Goal: Information Seeking & Learning: Compare options

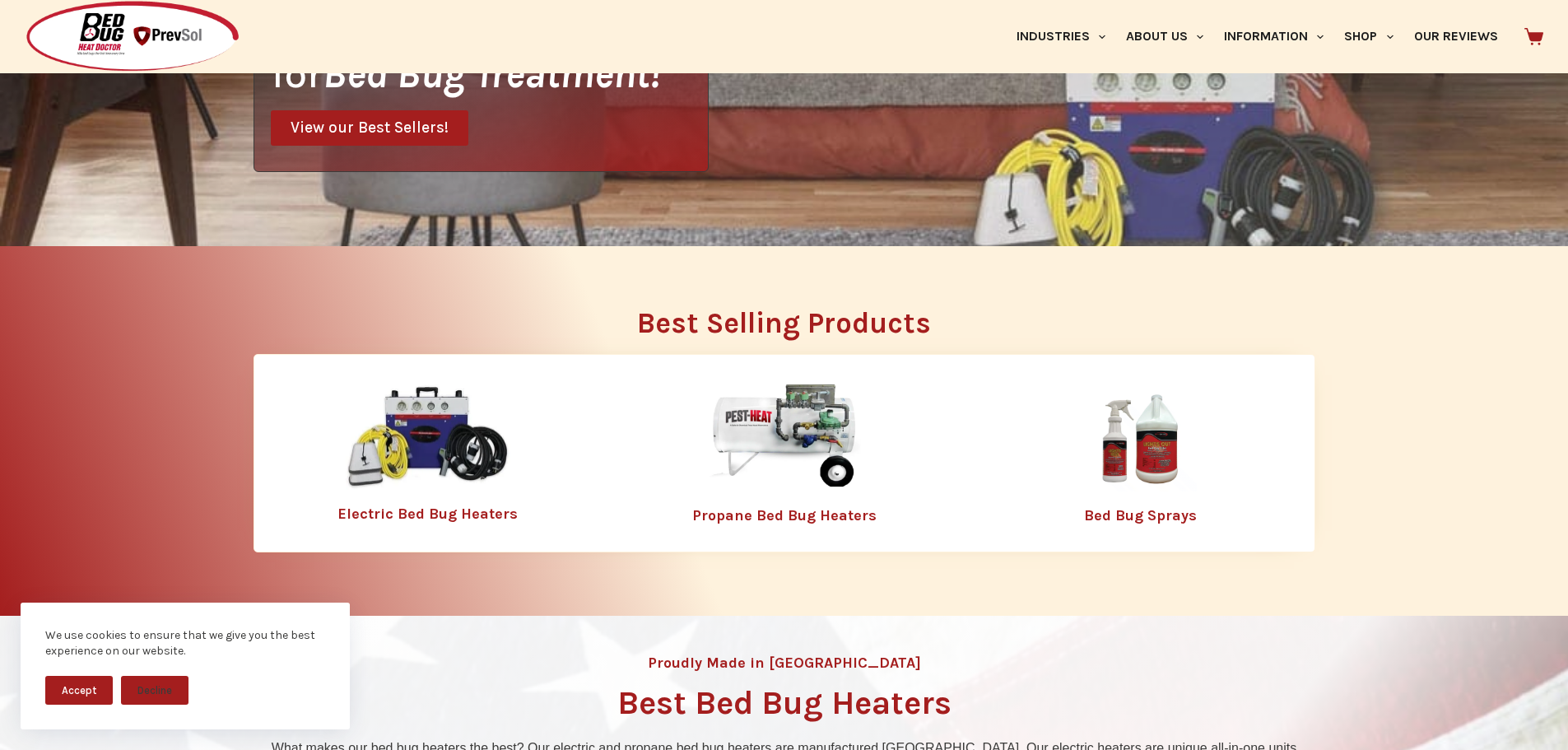
click at [433, 437] on img at bounding box center [428, 436] width 165 height 106
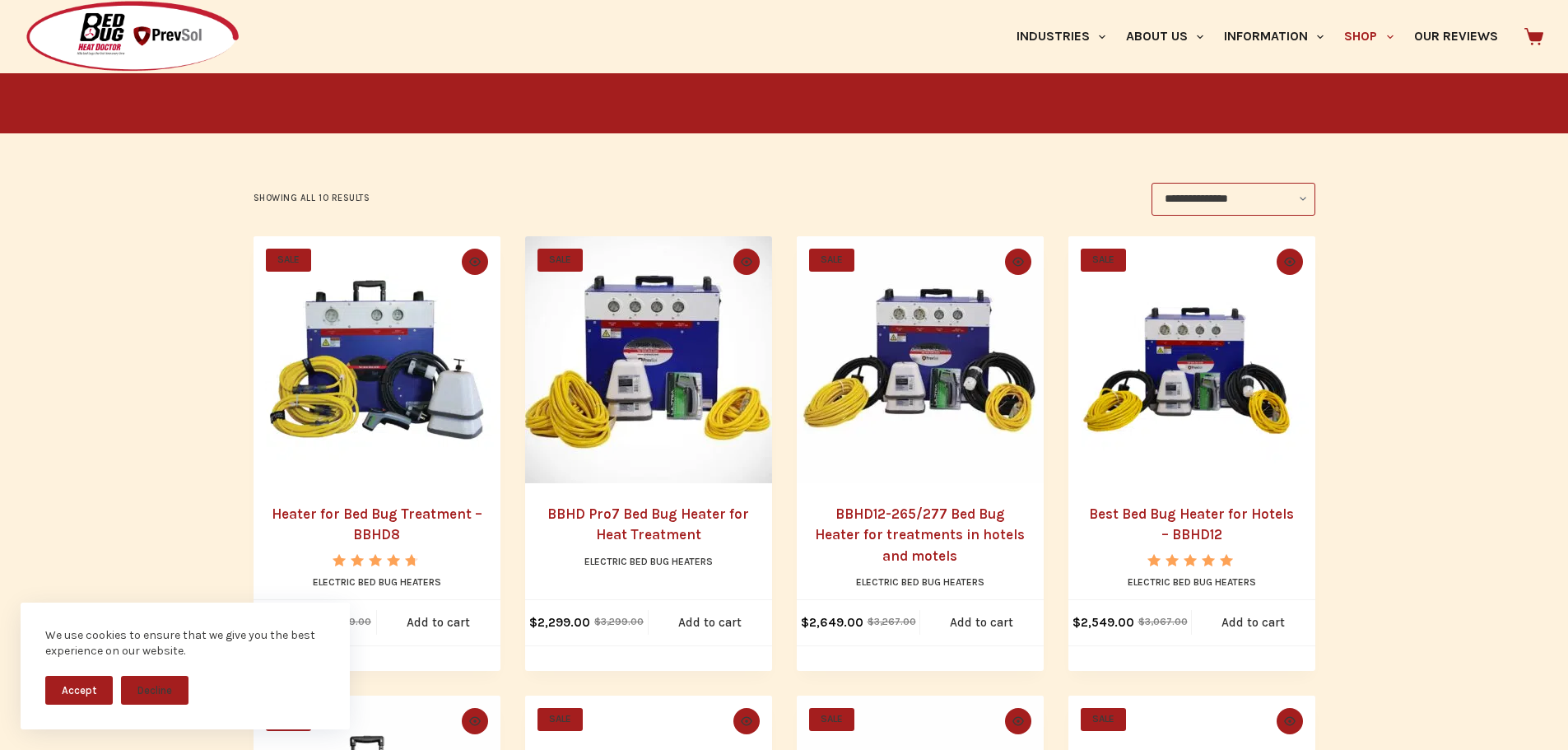
click at [669, 418] on img "BBHD Pro7 Bed Bug Heater for Heat Treatment" at bounding box center [648, 359] width 247 height 247
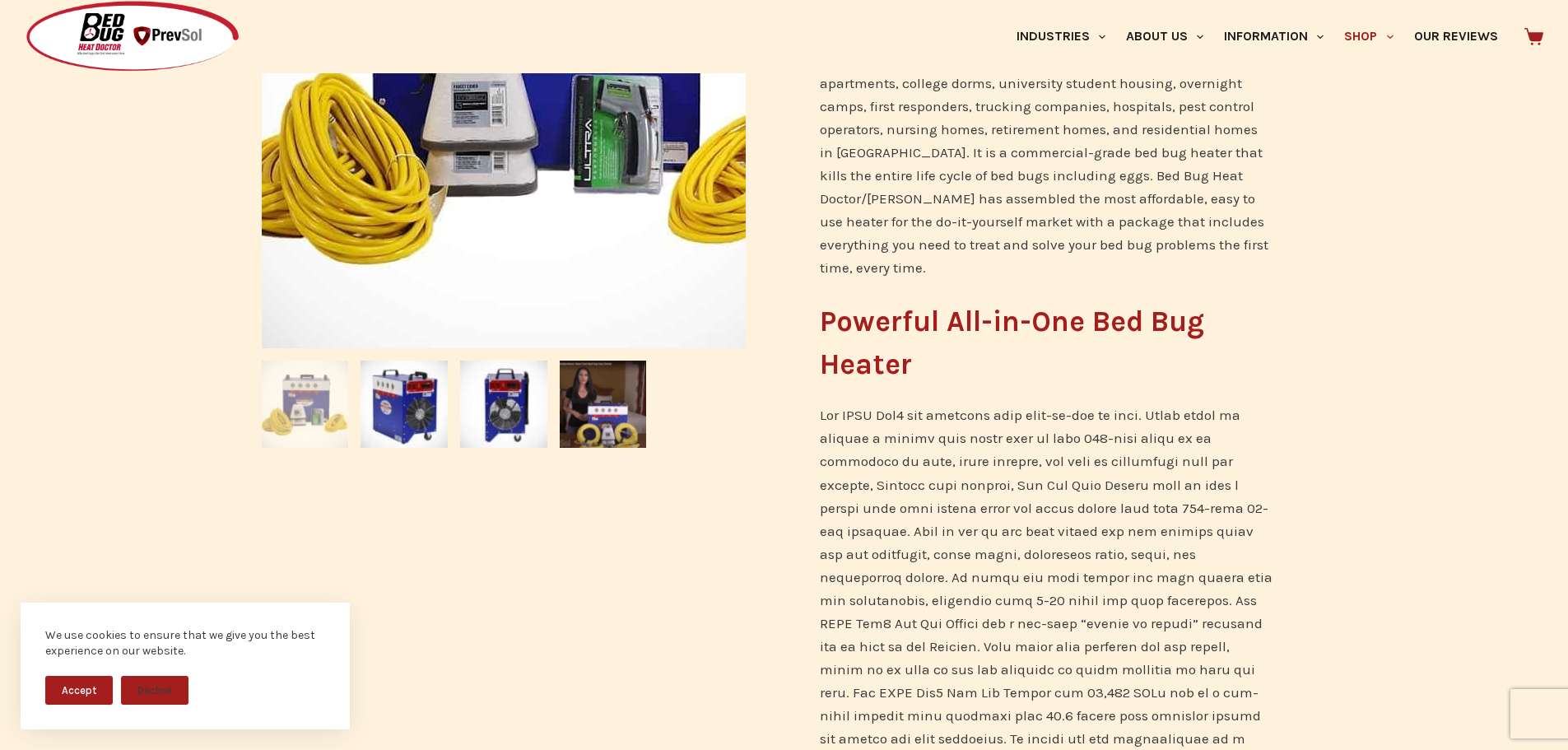
scroll to position [162, 0]
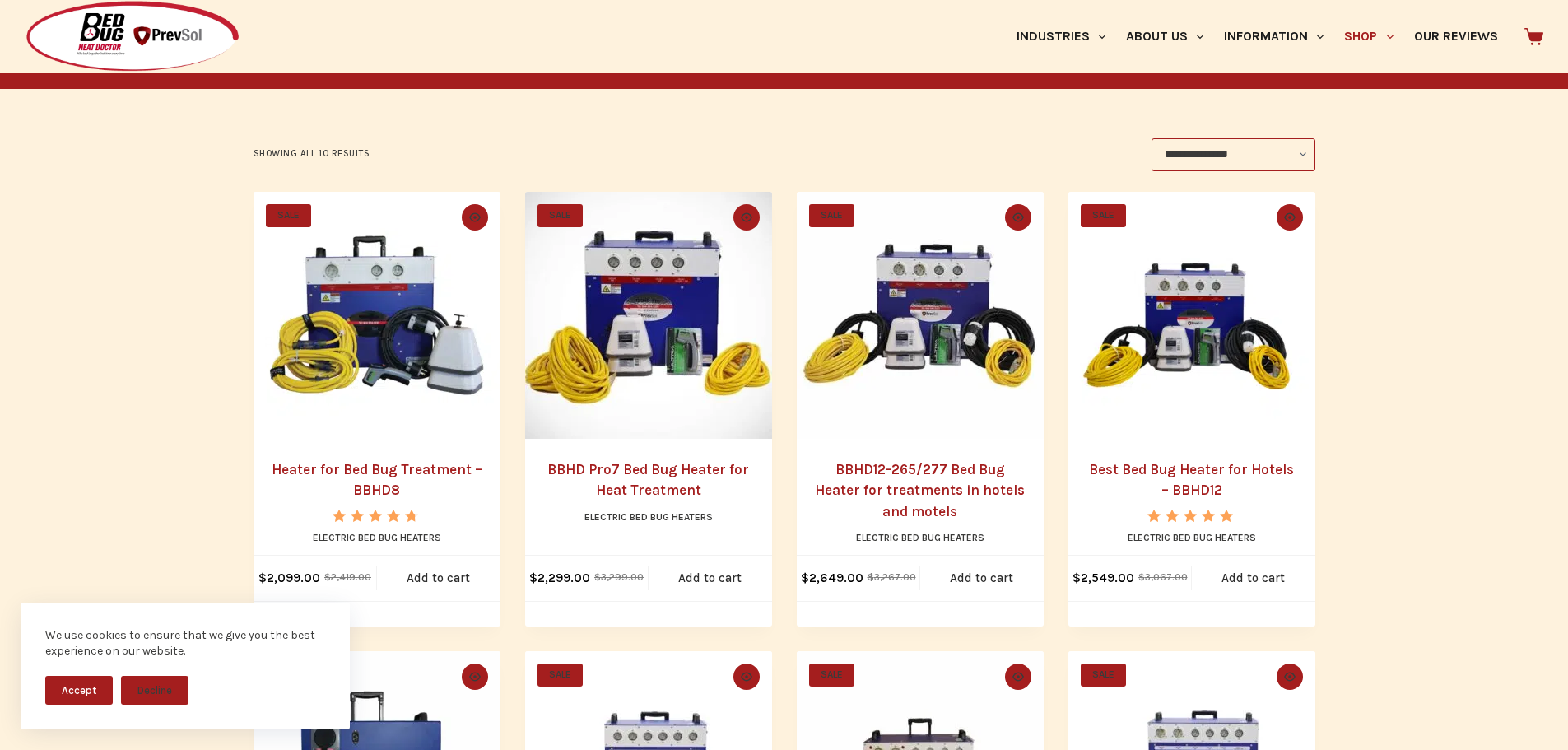
scroll to position [329, 0]
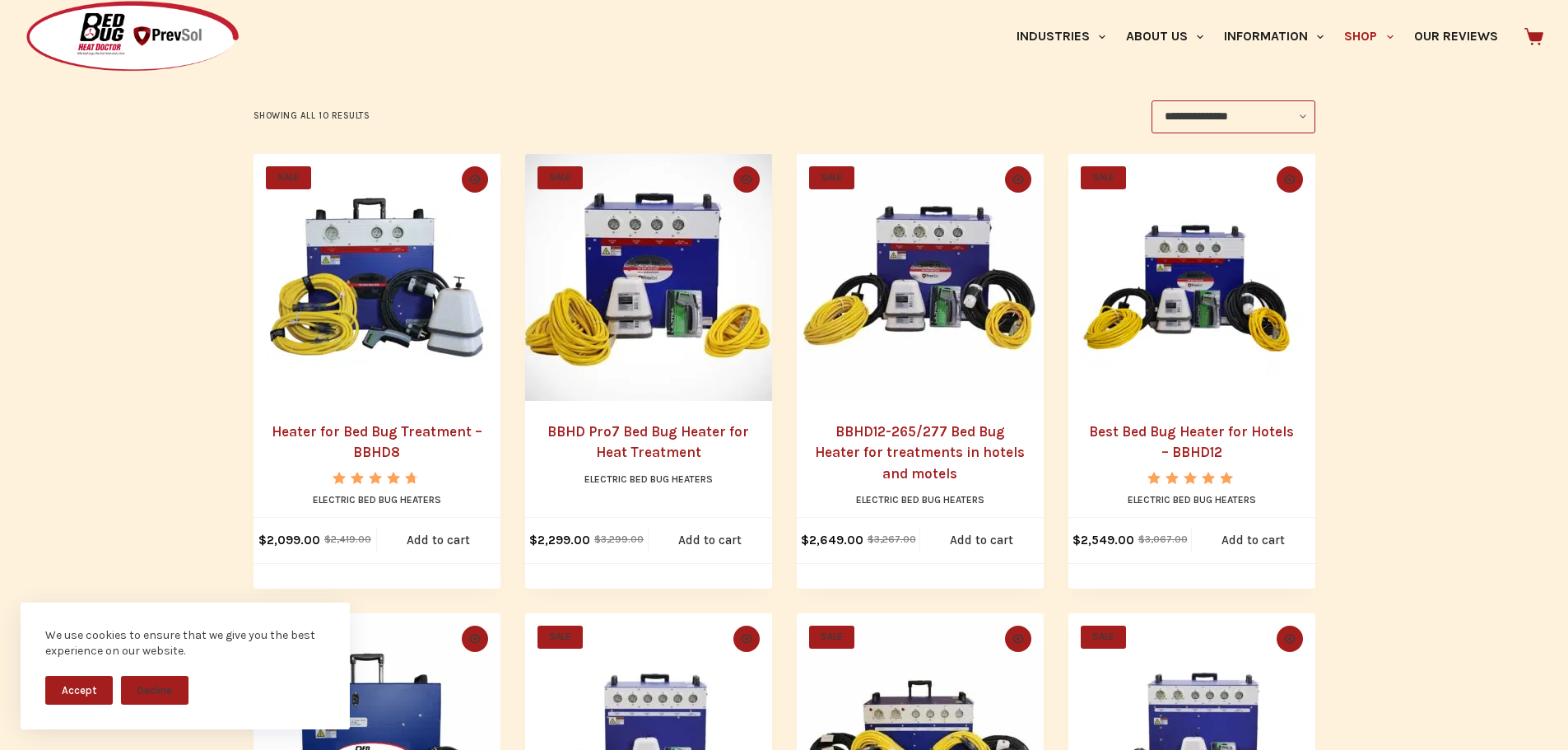
click at [634, 310] on img "BBHD Pro7 Bed Bug Heater for Heat Treatment" at bounding box center [648, 276] width 247 height 247
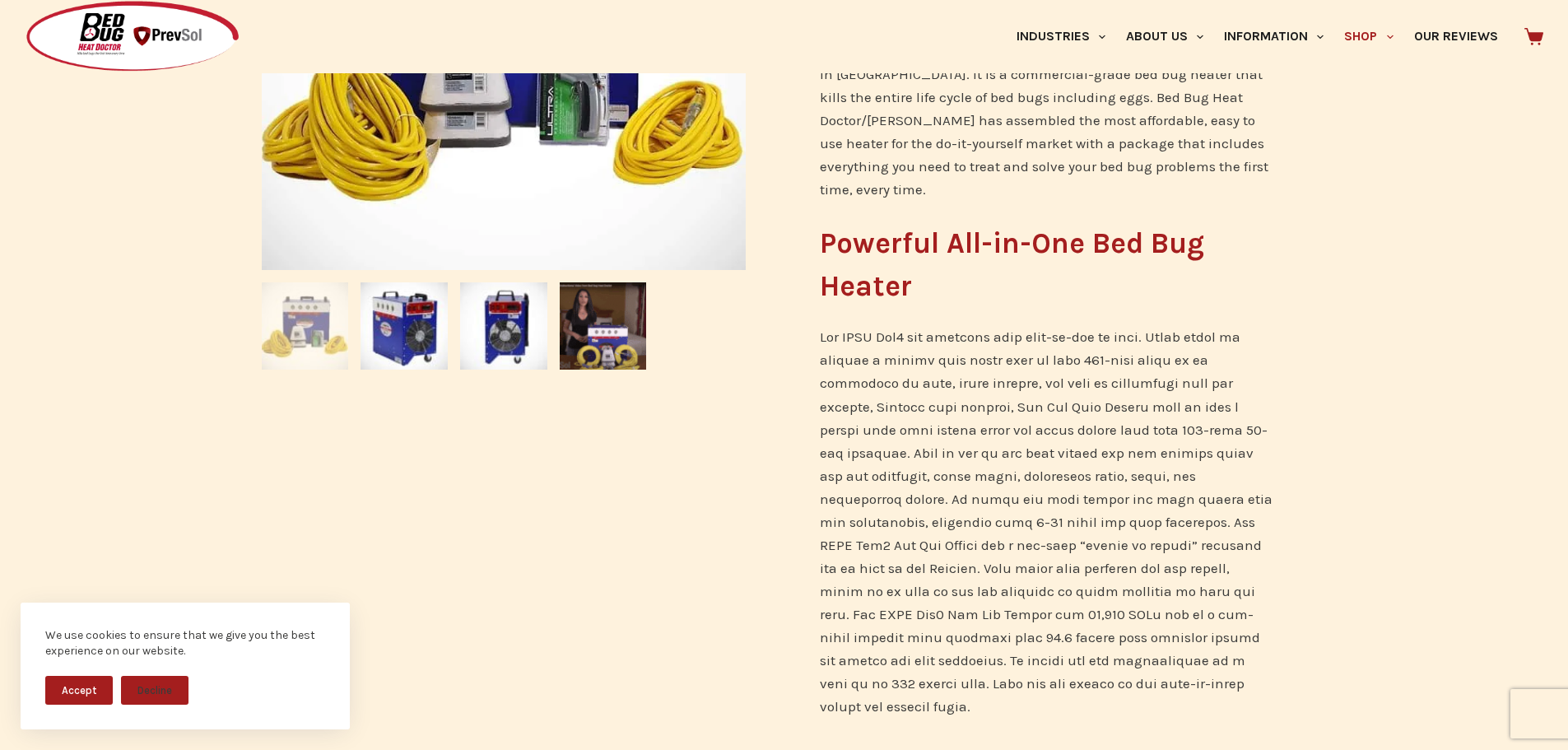
scroll to position [576, 0]
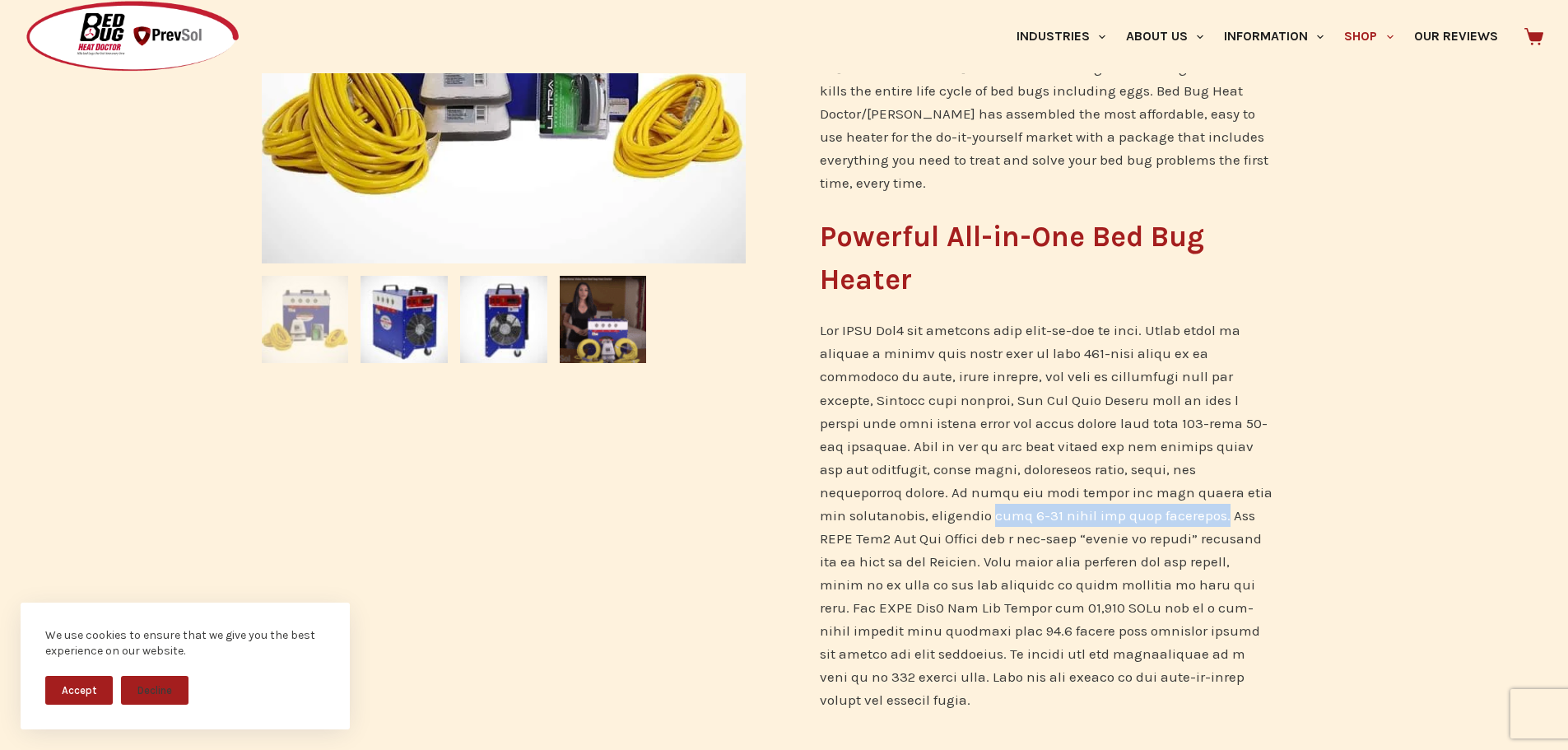
drag, startPoint x: 884, startPoint y: 522, endPoint x: 1101, endPoint y: 520, distance: 217.0
click at [1101, 520] on p at bounding box center [1047, 515] width 454 height 393
click at [971, 606] on p at bounding box center [1047, 515] width 454 height 393
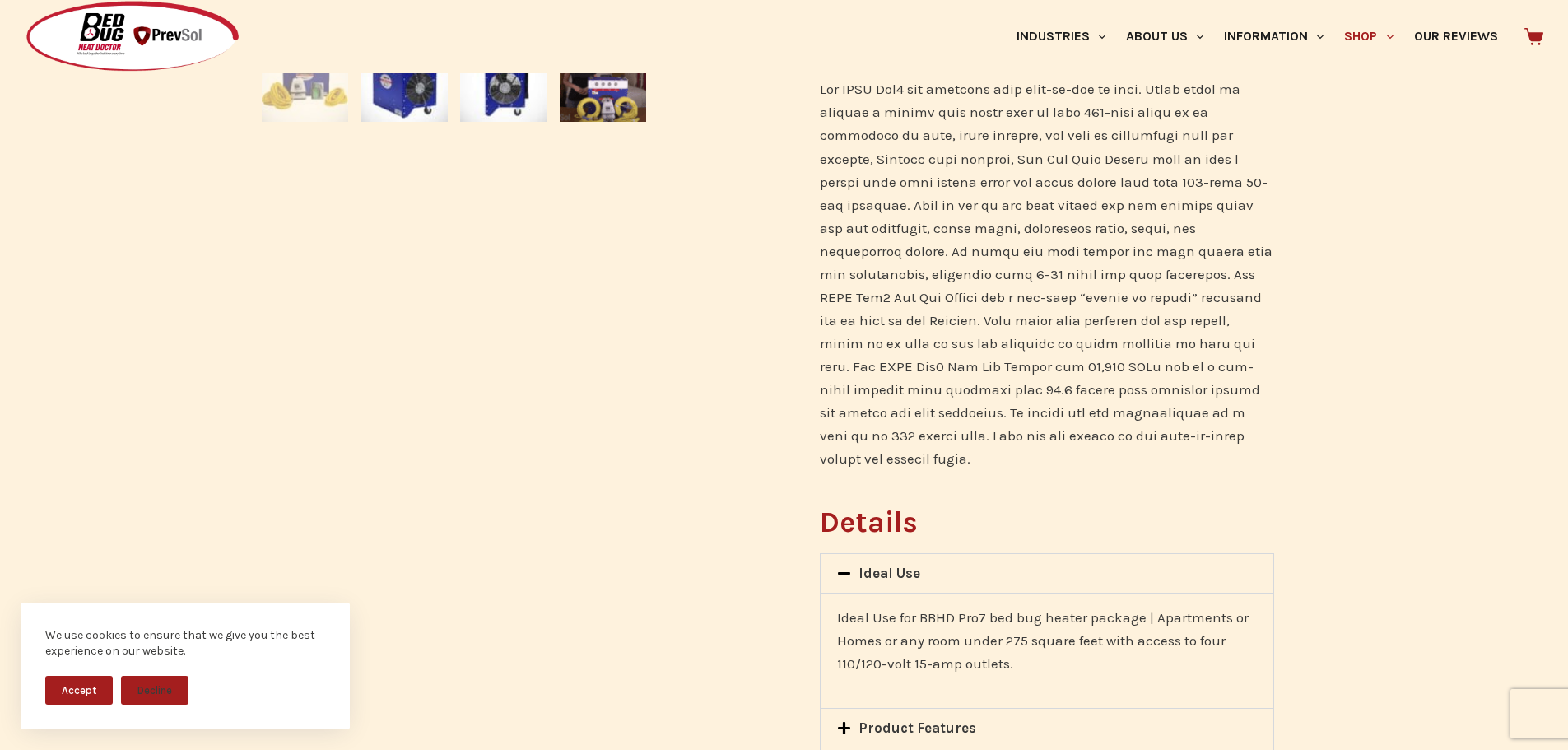
scroll to position [823, 0]
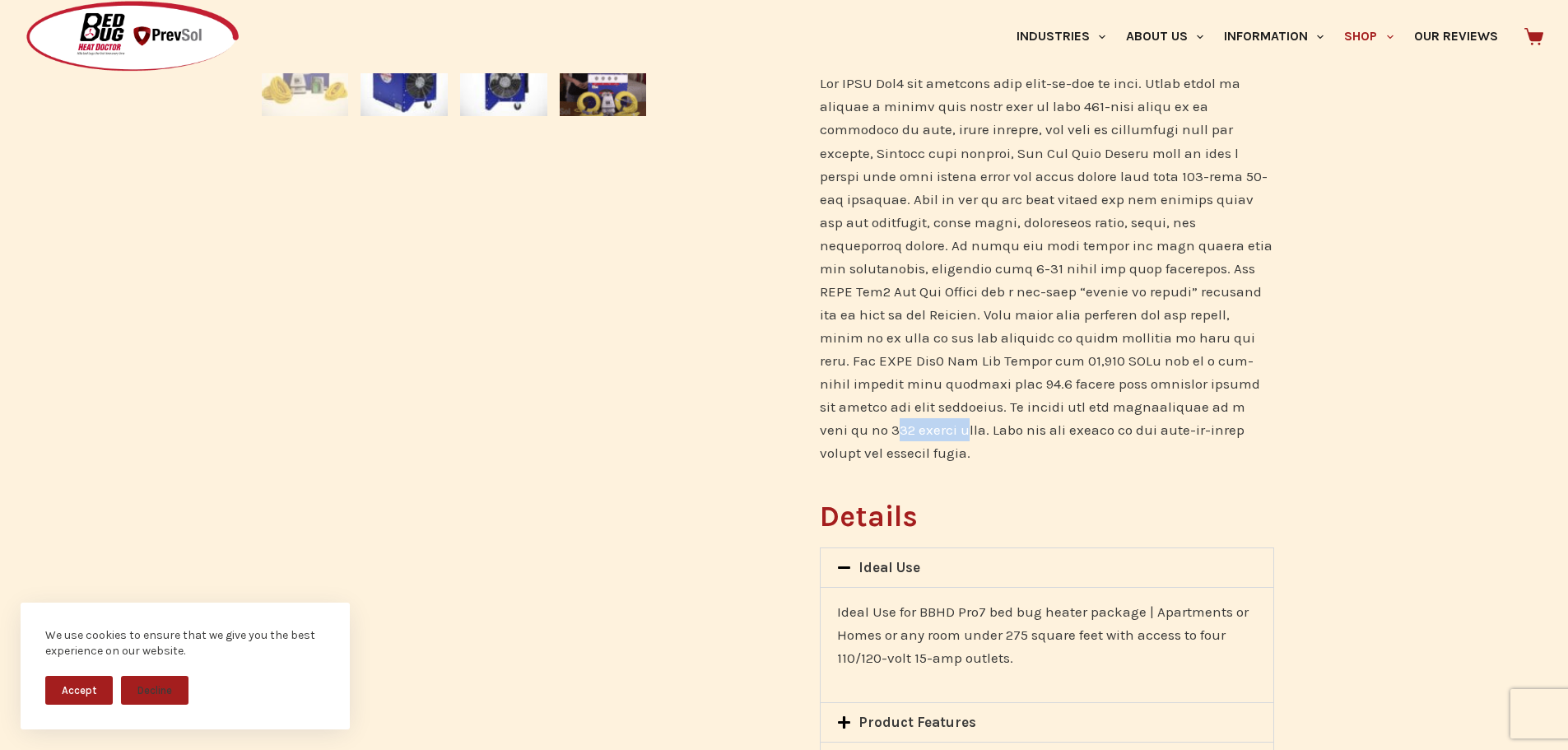
drag, startPoint x: 1107, startPoint y: 406, endPoint x: 1203, endPoint y: 406, distance: 96.0
click at [1203, 406] on p at bounding box center [1047, 268] width 454 height 393
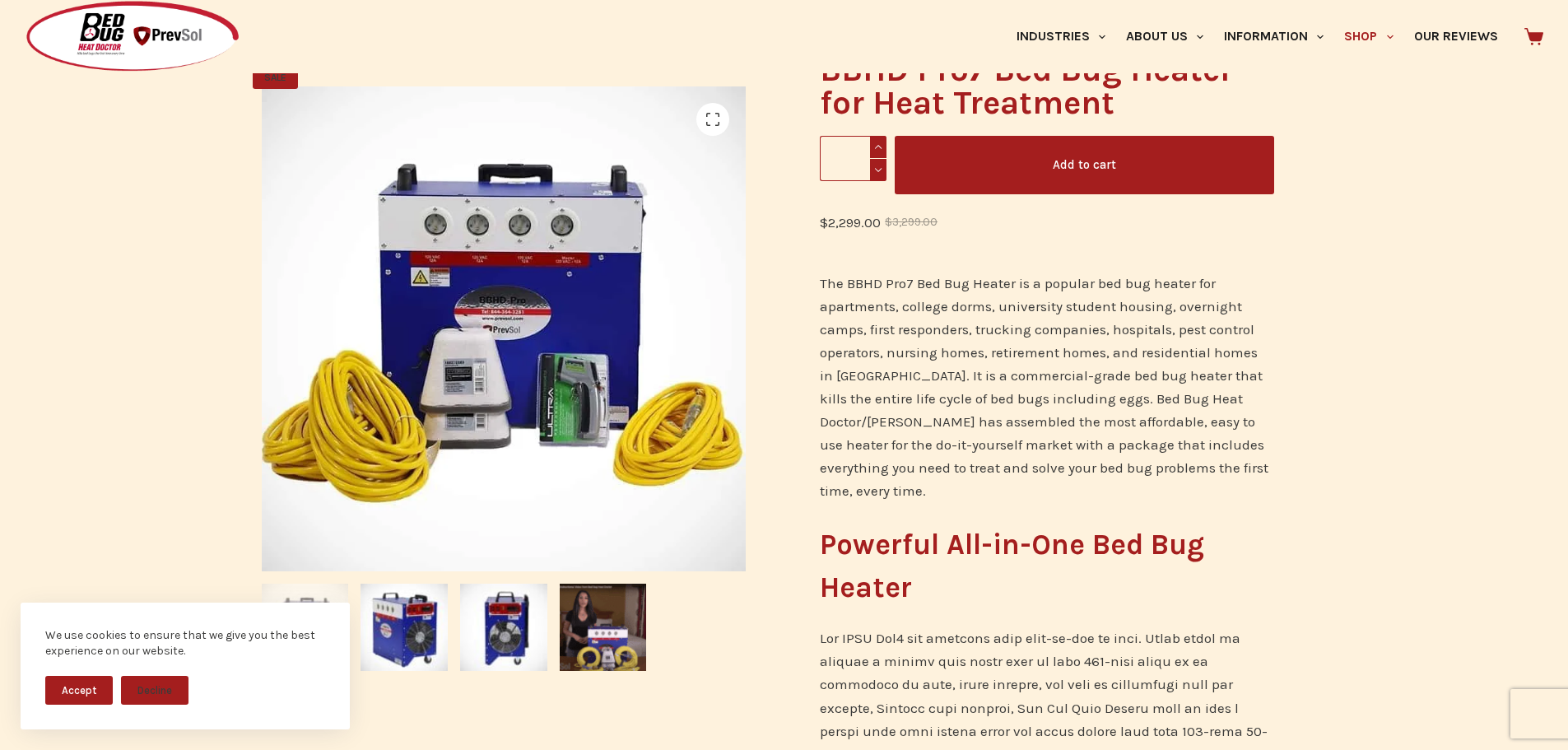
scroll to position [247, 0]
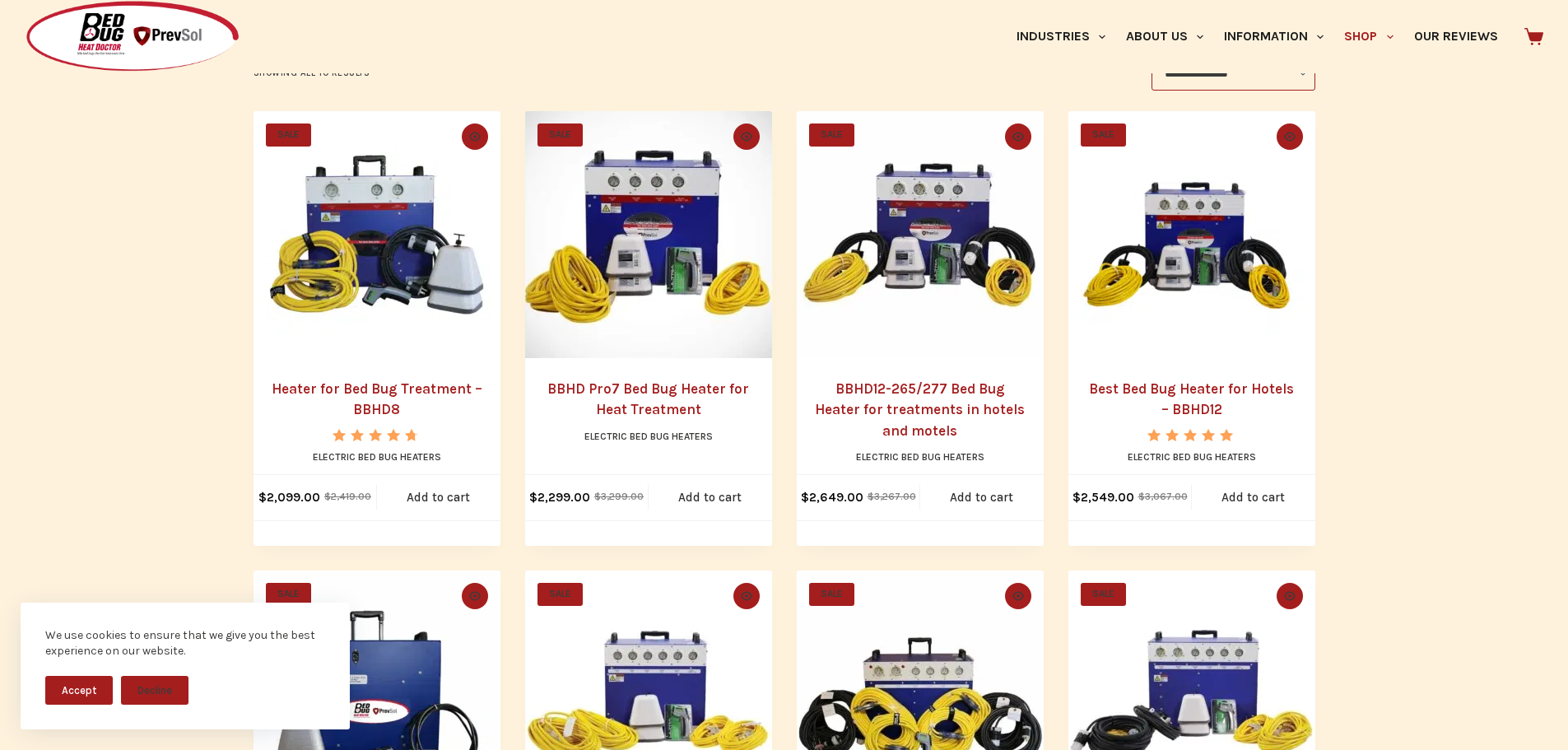
scroll to position [412, 0]
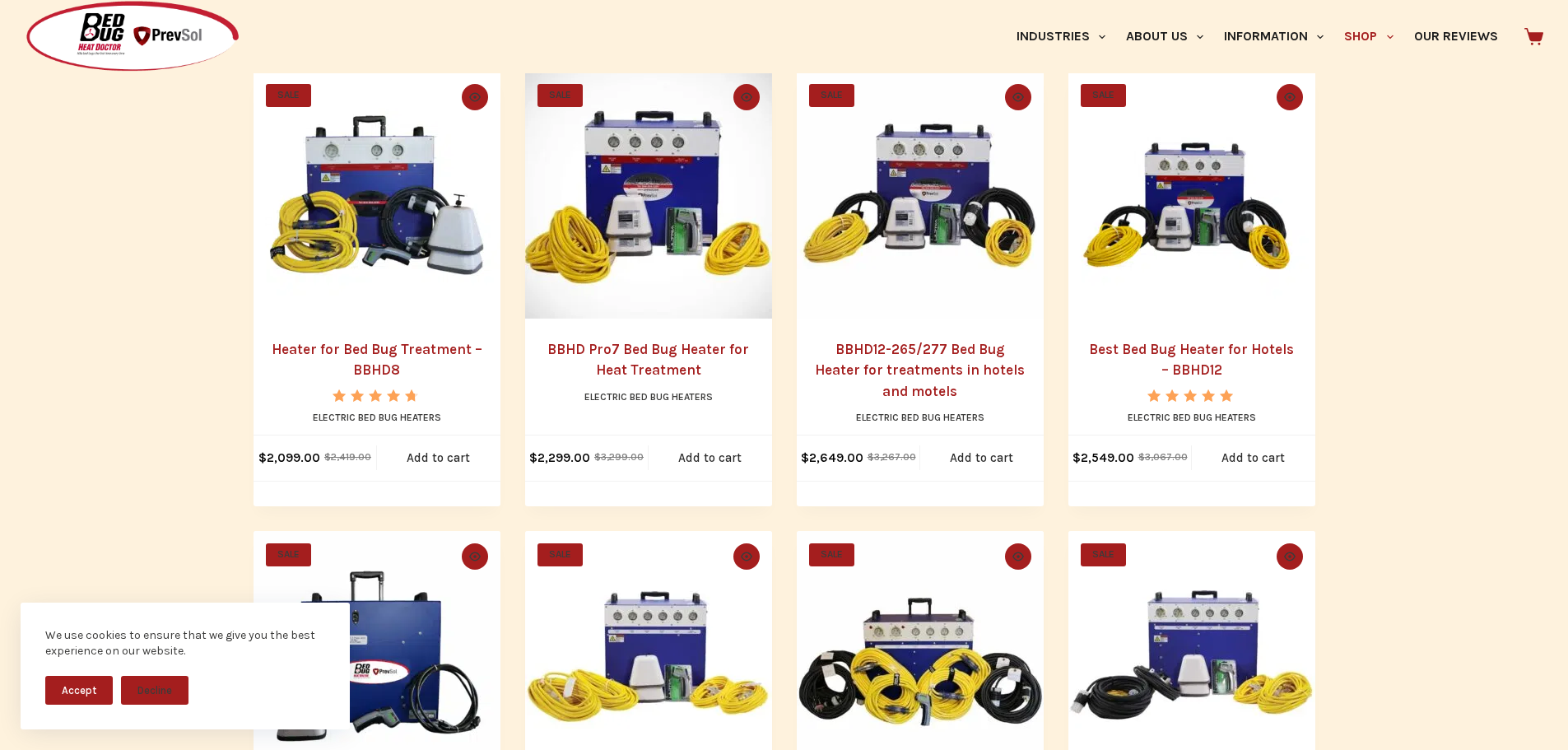
click at [1203, 347] on link "Best Bed Bug Heater for Hotels – BBHD12" at bounding box center [1191, 359] width 205 height 38
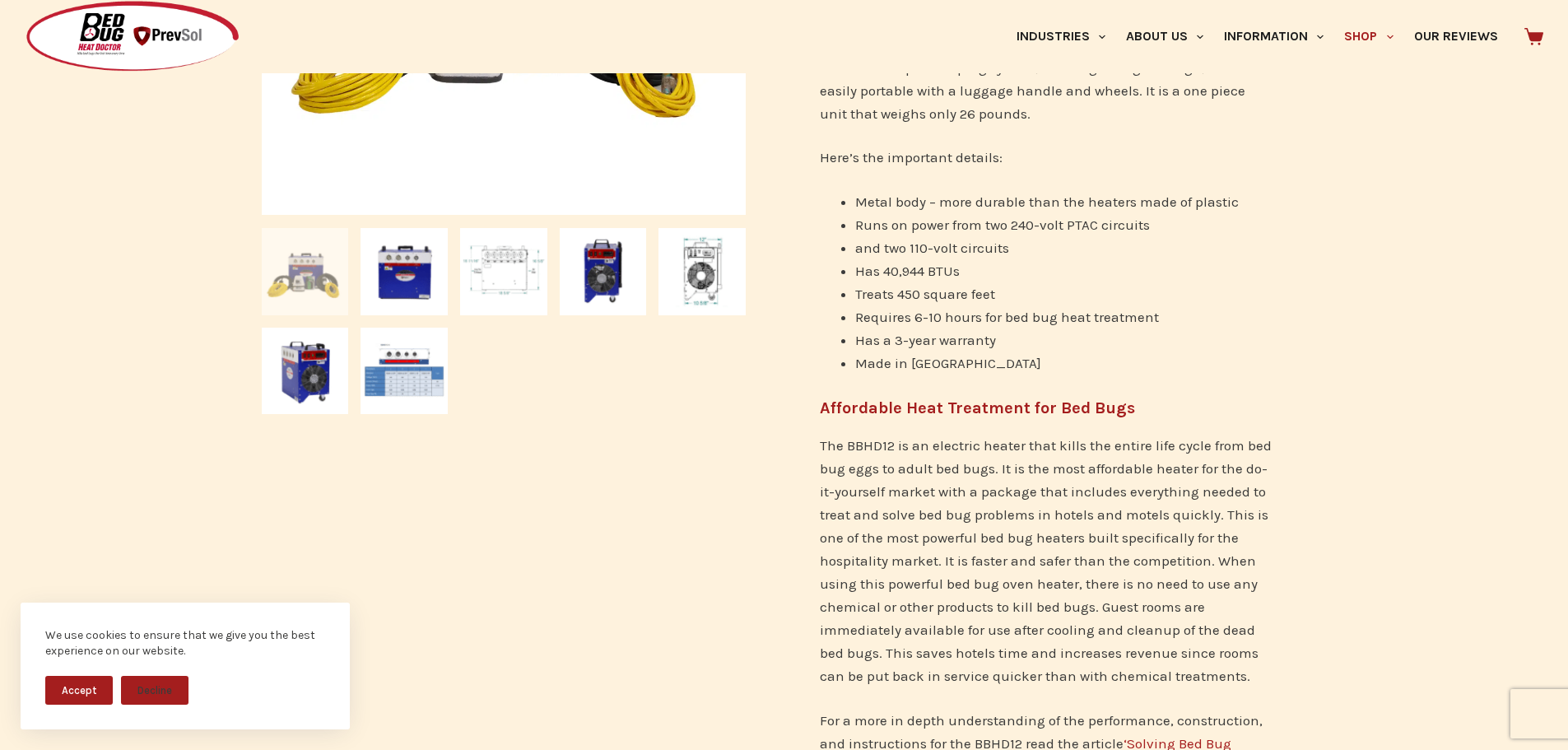
scroll to position [658, 0]
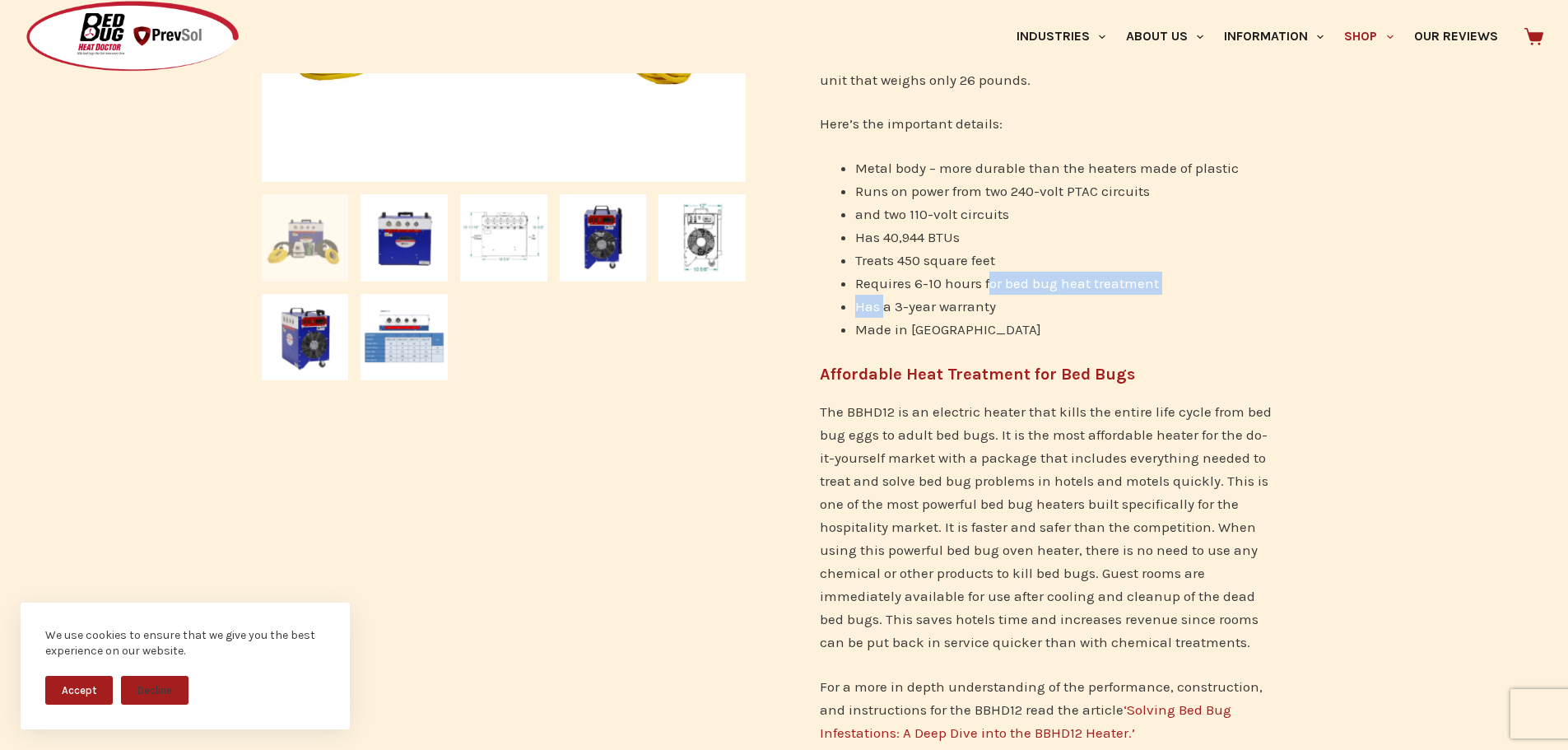
drag, startPoint x: 884, startPoint y: 298, endPoint x: 987, endPoint y: 293, distance: 103.1
click at [987, 293] on ul "Metal body – more durable than the heaters made of plastic Runs on power from t…" at bounding box center [1047, 248] width 454 height 184
click at [915, 287] on li "Requires 6-10 hours for bed bug heat treatment" at bounding box center [1065, 283] width 419 height 23
drag, startPoint x: 918, startPoint y: 285, endPoint x: 949, endPoint y: 285, distance: 31.0
click at [948, 285] on li "Requires 6-10 hours for bed bug heat treatment" at bounding box center [1065, 283] width 419 height 23
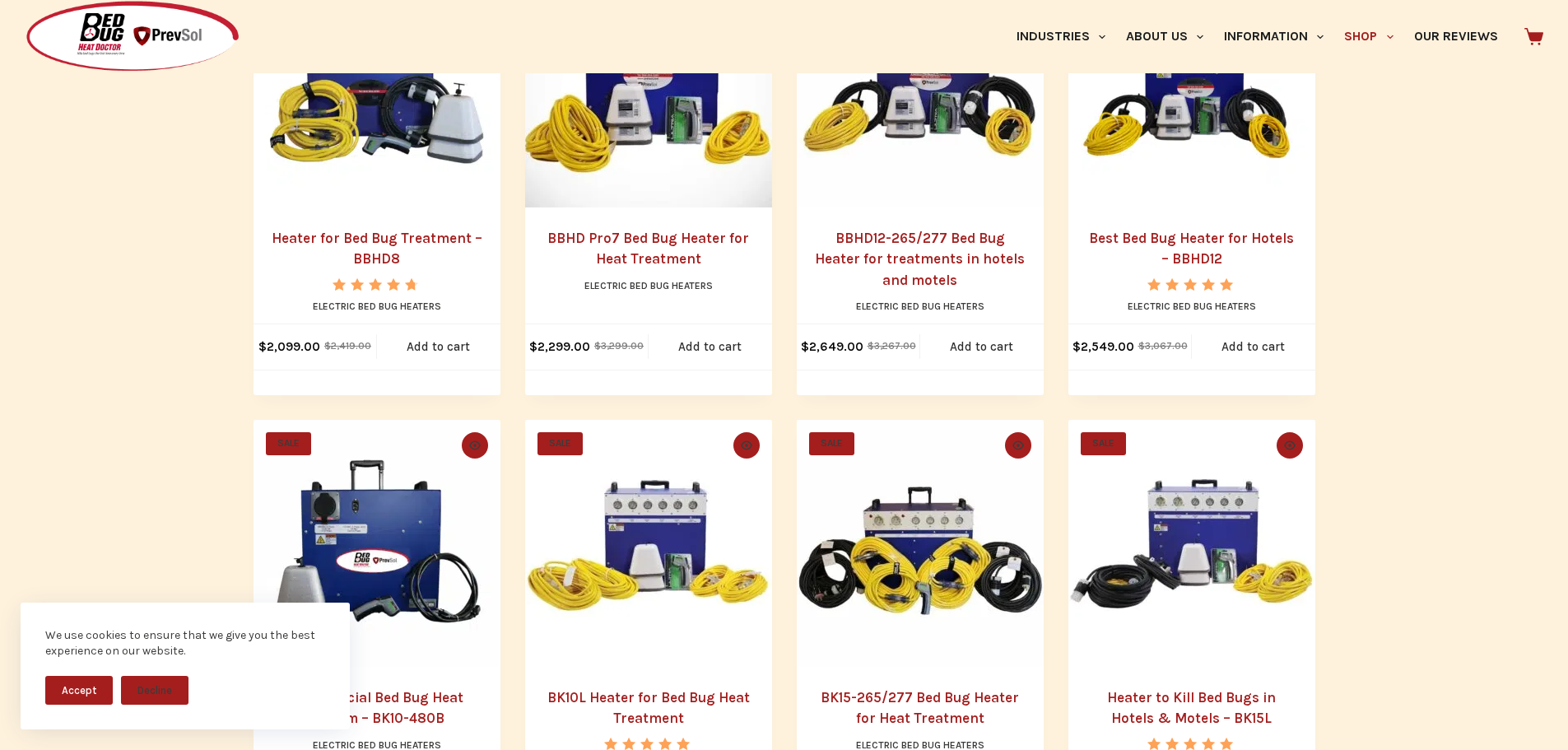
scroll to position [494, 0]
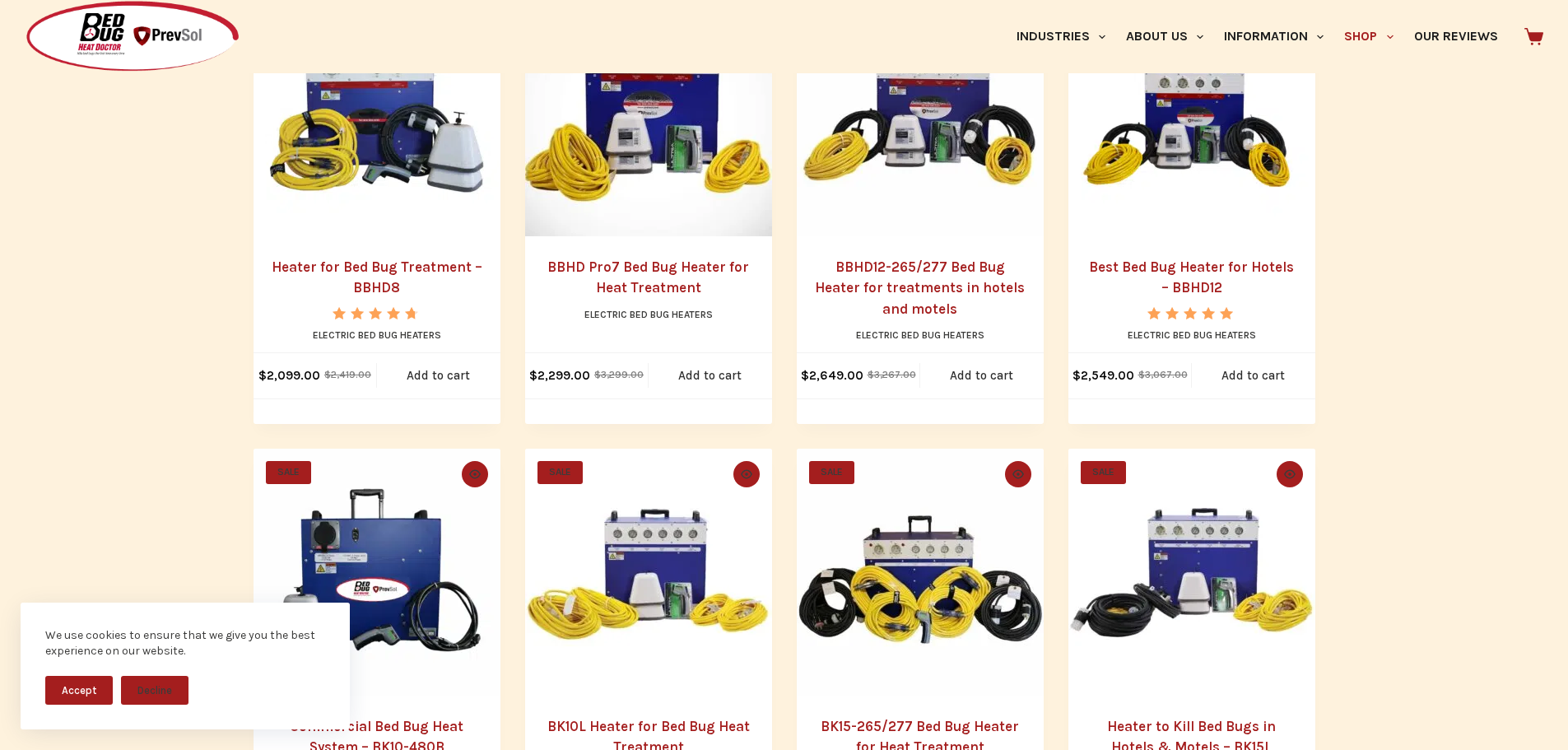
click at [936, 169] on img "BBHD12-265/277 Bed Bug Heater for treatments in hotels and motels" at bounding box center [920, 112] width 247 height 247
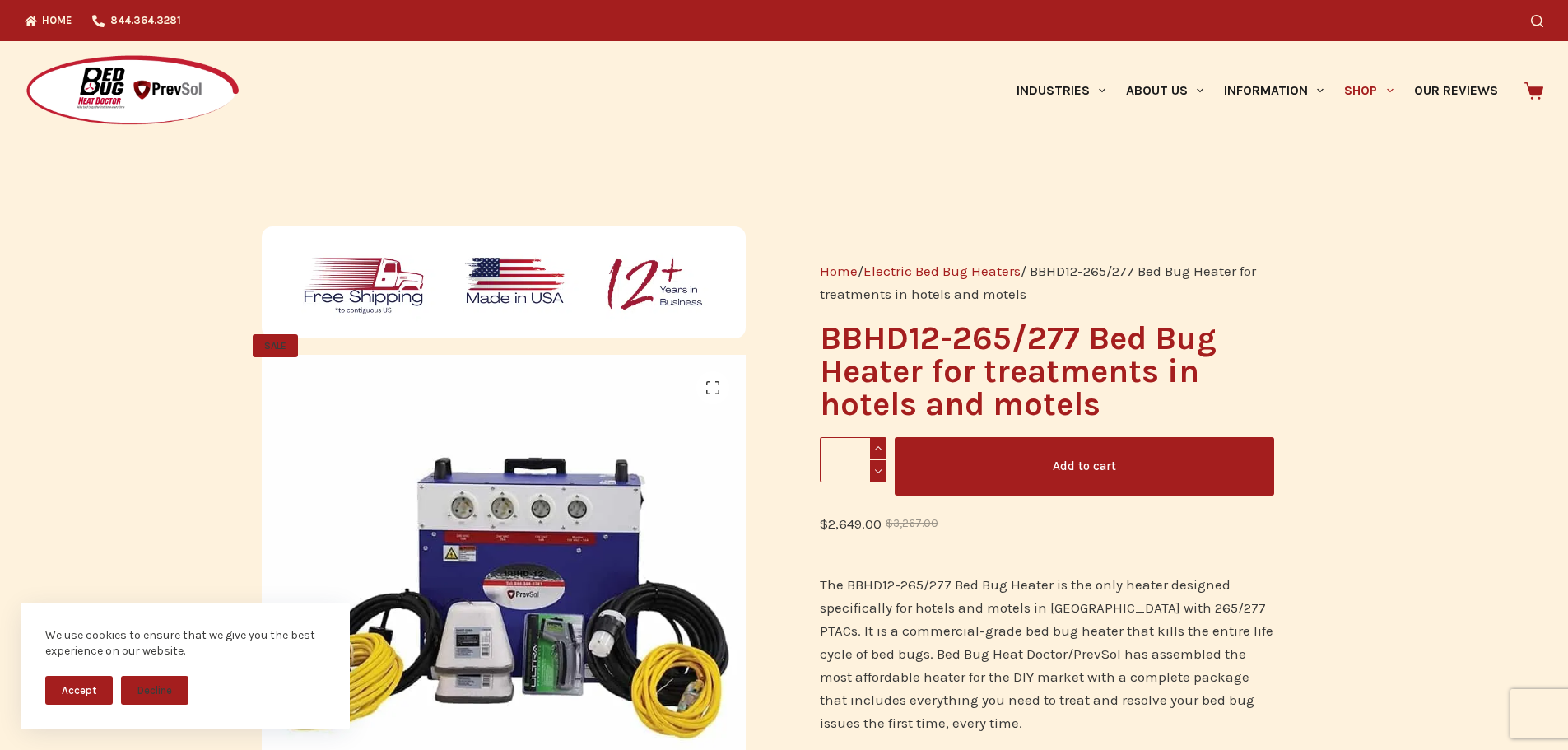
scroll to position [329, 0]
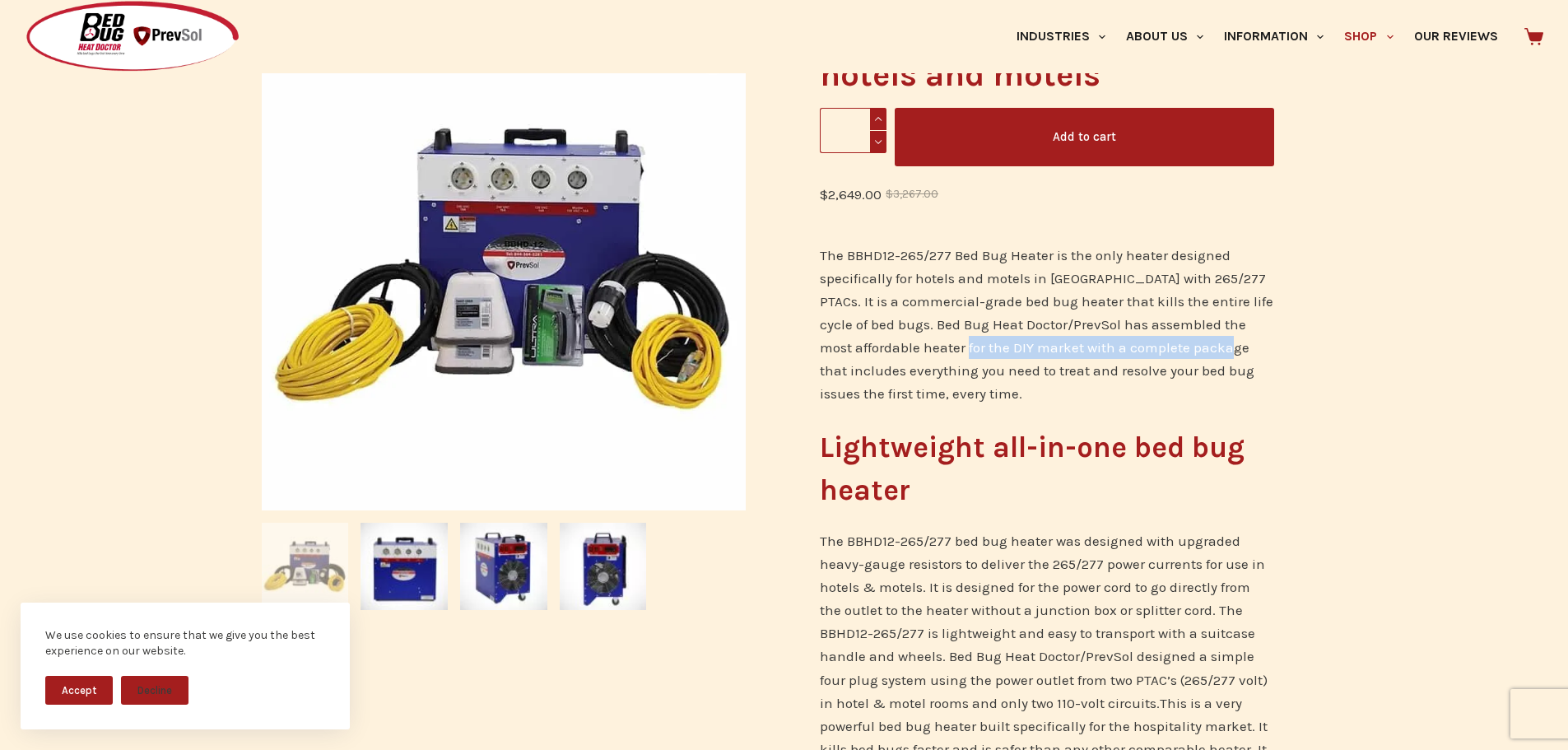
drag, startPoint x: 956, startPoint y: 343, endPoint x: 1216, endPoint y: 339, distance: 260.0
click at [1216, 339] on span "The BBHD12-265/277 Bed Bug Heater is the only heater designed specifically for …" at bounding box center [1047, 324] width 454 height 154
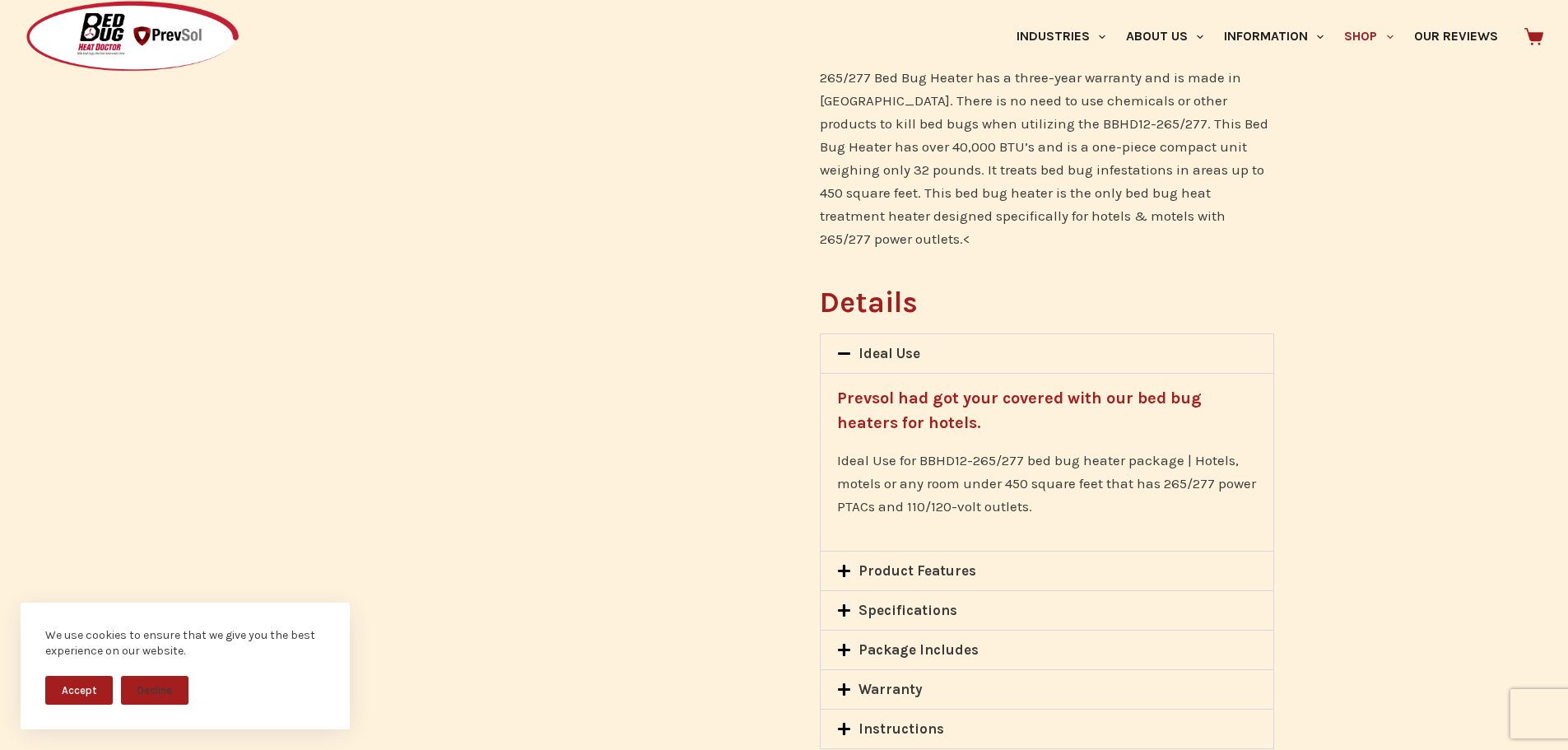
scroll to position [1070, 0]
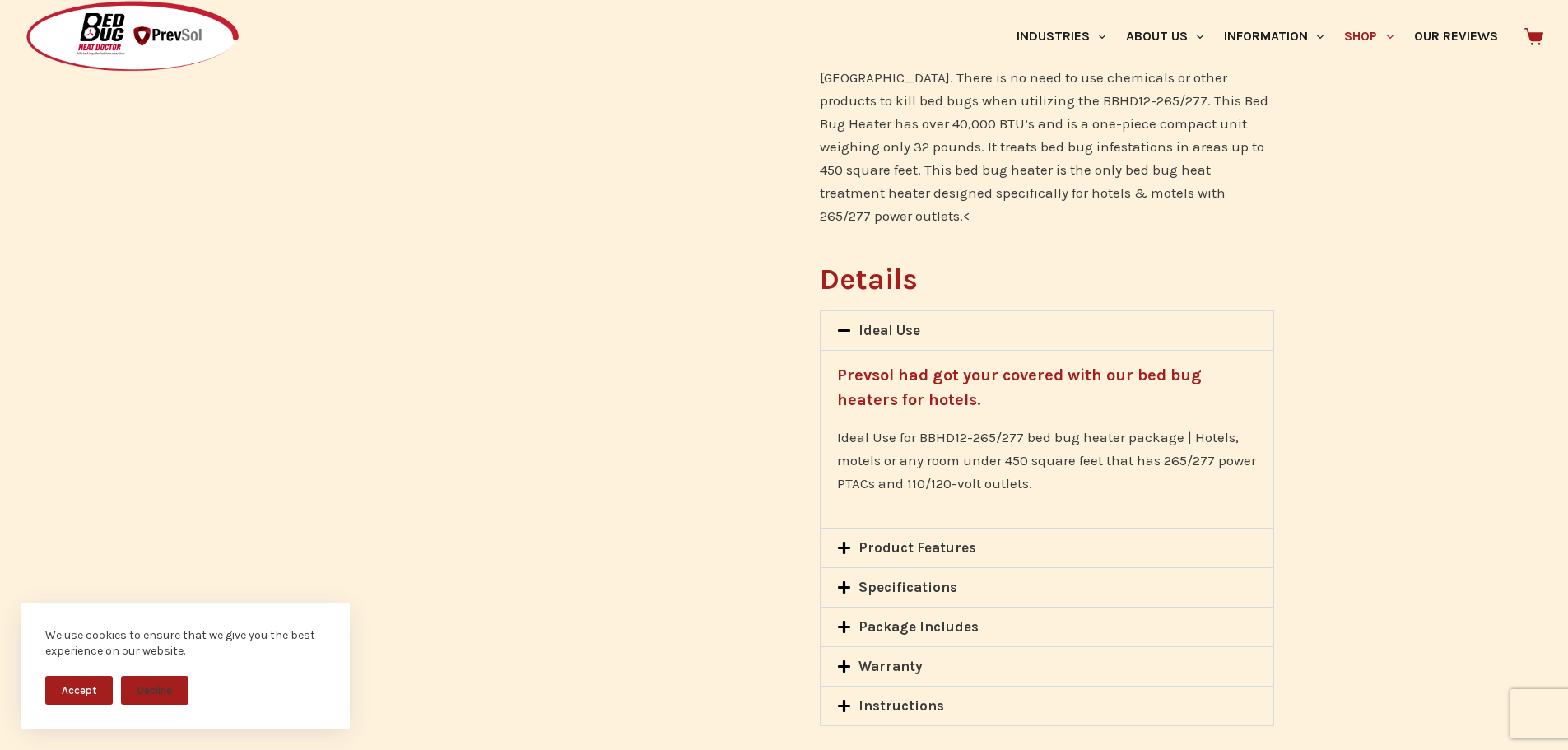
click at [845, 541] on icon at bounding box center [844, 547] width 12 height 12
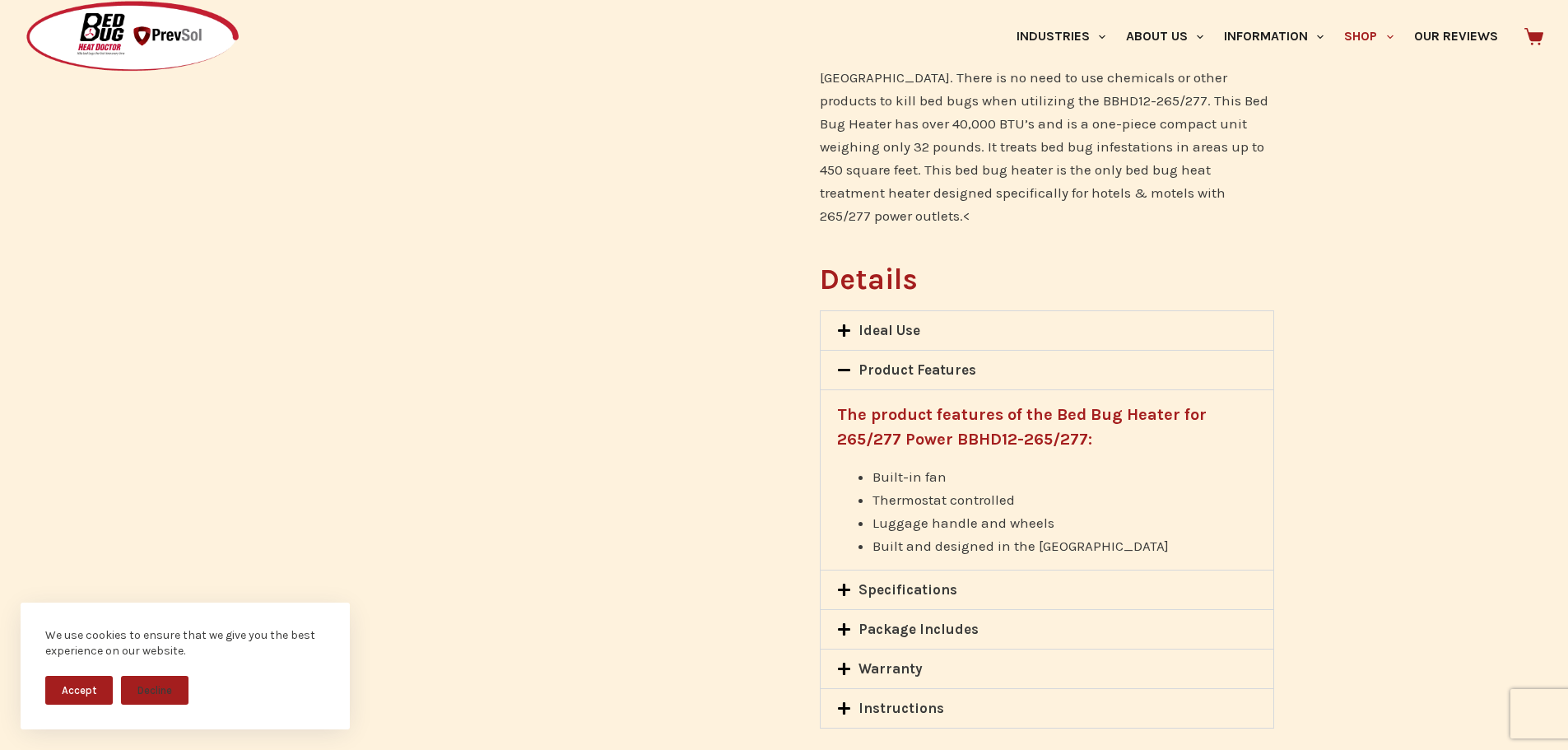
drag, startPoint x: 845, startPoint y: 552, endPoint x: 847, endPoint y: 566, distance: 14.1
click at [847, 570] on div "Specifications" at bounding box center [1047, 589] width 452 height 39
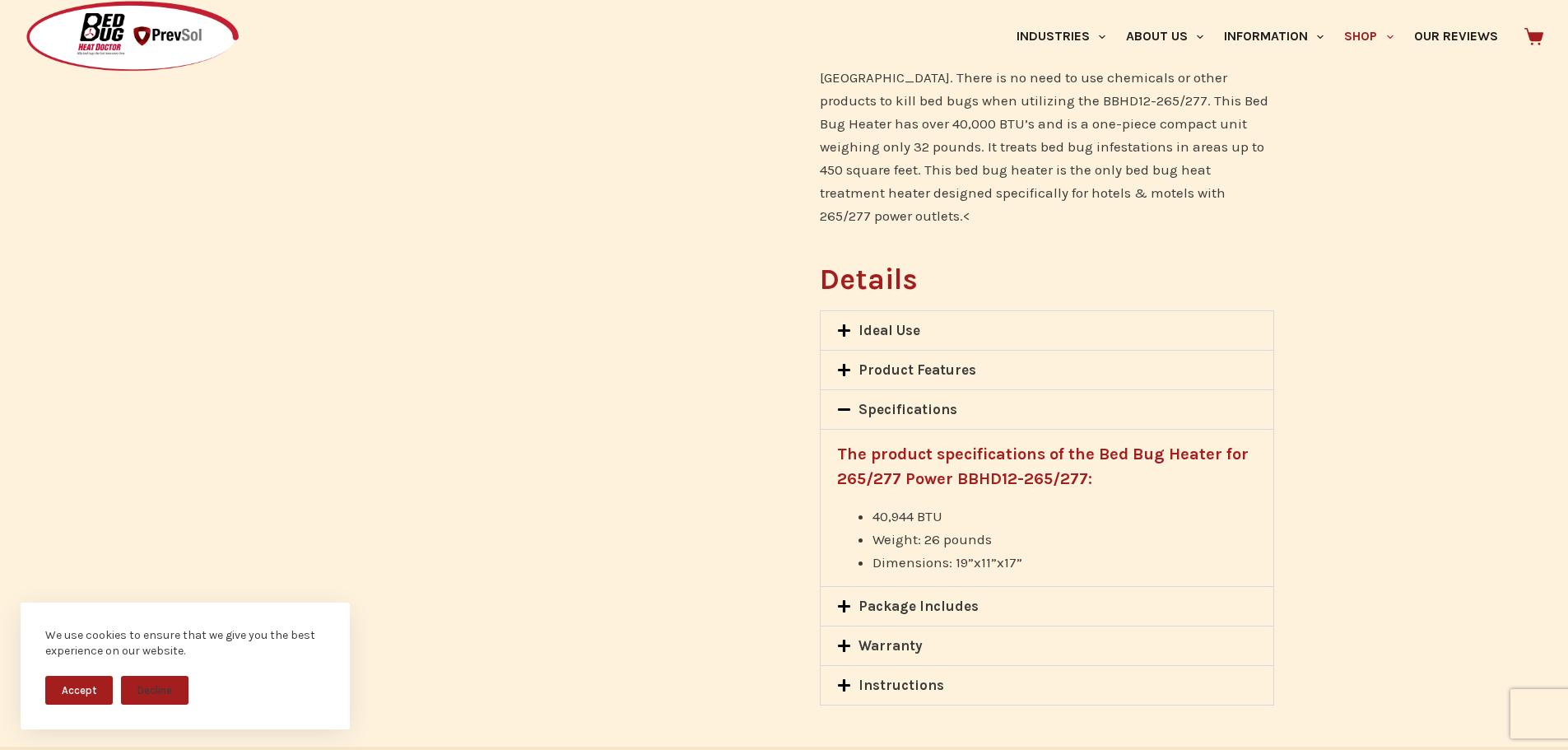
click at [852, 599] on span at bounding box center [847, 607] width 21 height 16
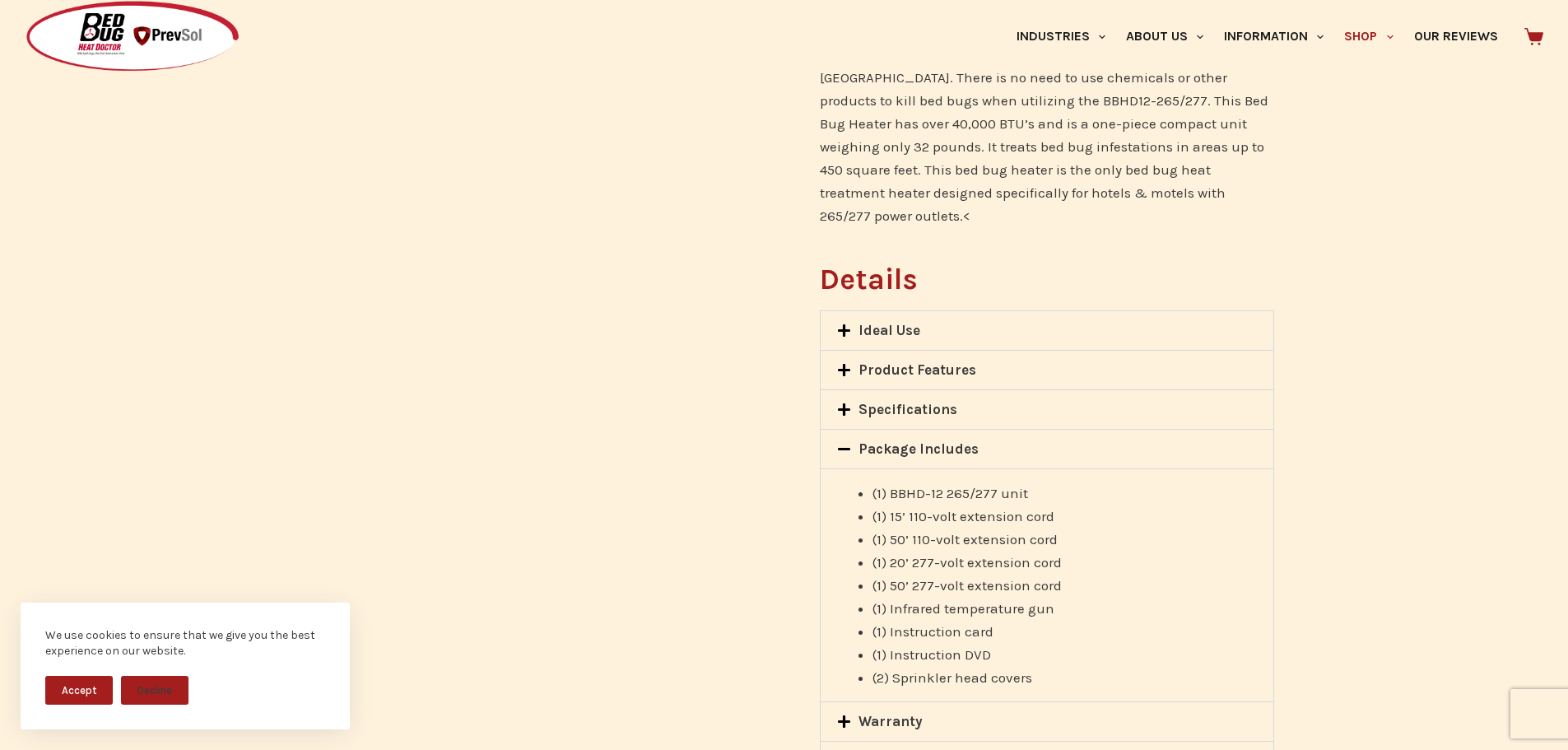
click at [853, 715] on span at bounding box center [847, 722] width 21 height 16
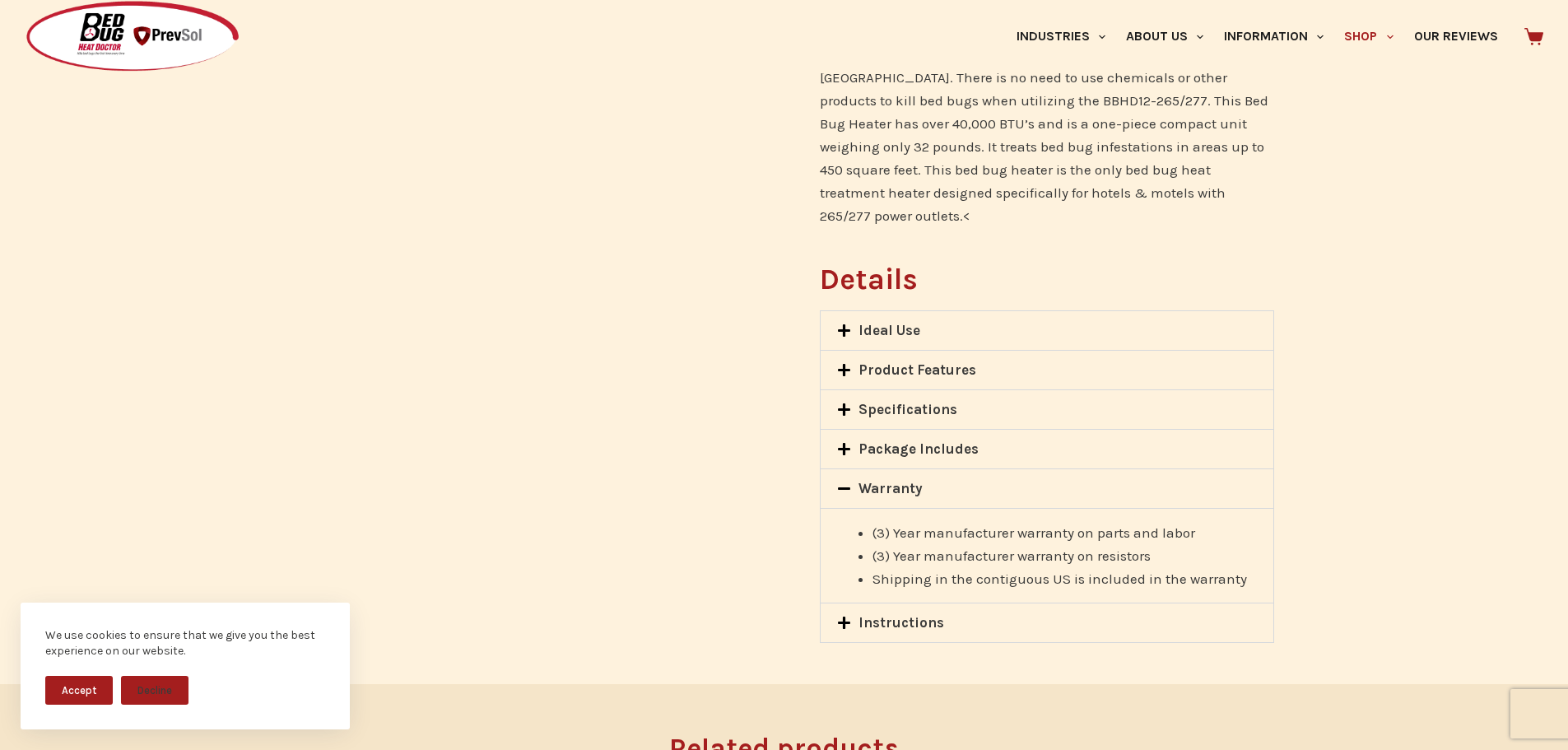
drag, startPoint x: 853, startPoint y: 697, endPoint x: 735, endPoint y: 491, distance: 237.4
click at [842, 436] on div "Package Includes" at bounding box center [1047, 449] width 452 height 39
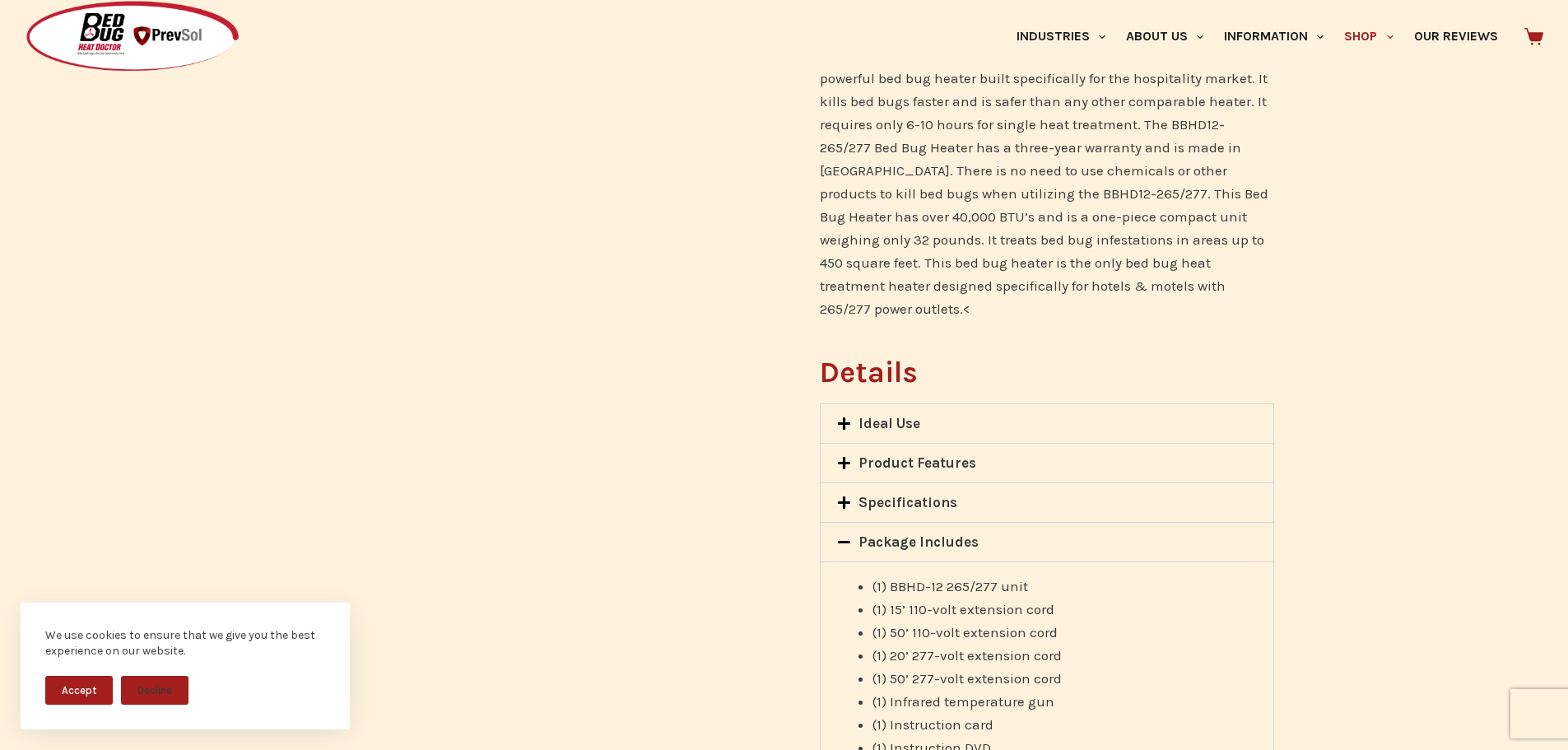
scroll to position [740, 0]
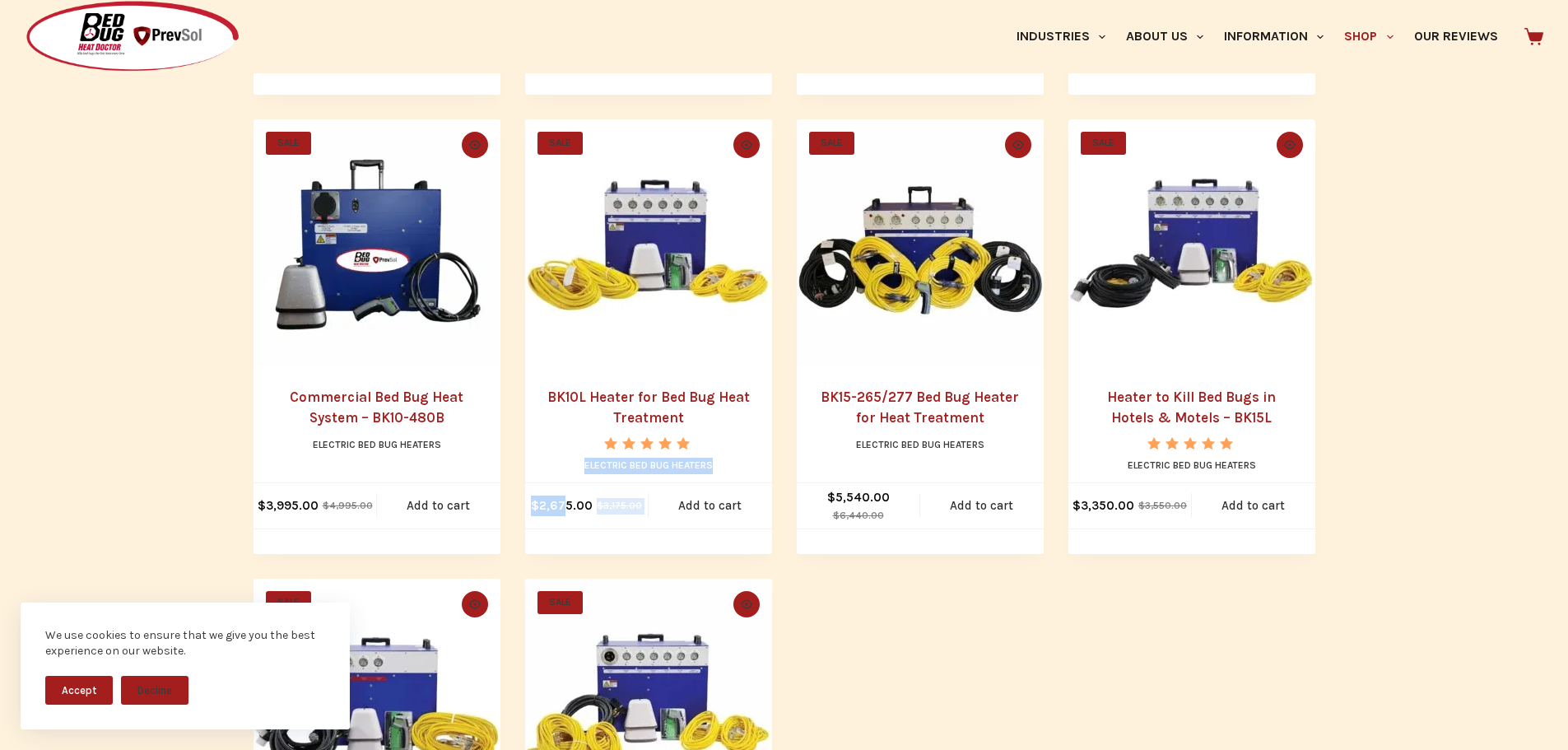
drag, startPoint x: 574, startPoint y: 467, endPoint x: 630, endPoint y: 456, distance: 57.1
click at [630, 456] on li "SALE Quick view icon BK10L Heater for Bed Bug Heat Treatment Rated 5.00 out of …" at bounding box center [648, 336] width 247 height 435
drag, startPoint x: 1103, startPoint y: 570, endPoint x: 1095, endPoint y: 574, distance: 8.9
click at [1102, 570] on ul "SALE Quick view icon Heater for Bed Bug Treatment – BBHD8 Rated 4.67 out of 5 E…" at bounding box center [784, 336] width 1062 height 1353
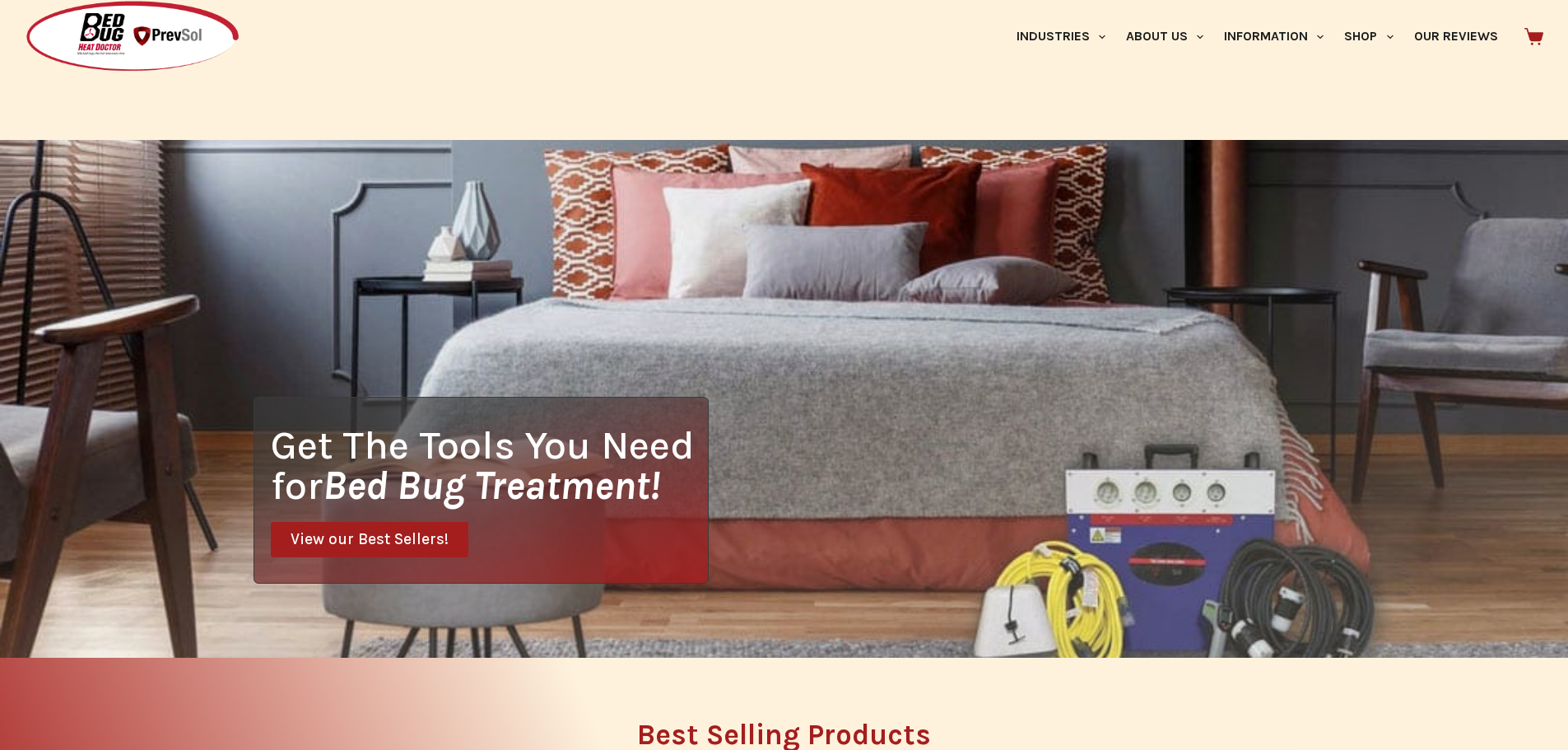
scroll to position [412, 0]
